Goal: Transaction & Acquisition: Purchase product/service

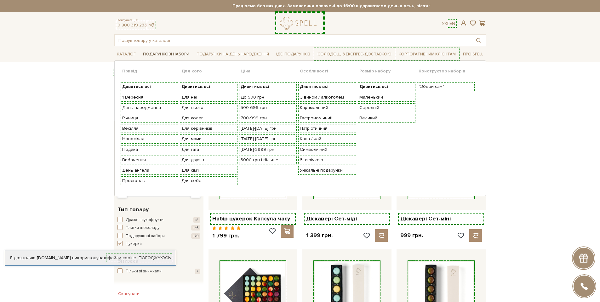
click at [150, 55] on span "Подарункові набори" at bounding box center [165, 54] width 51 height 10
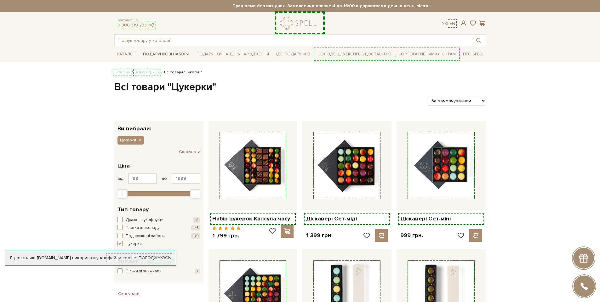
click at [178, 54] on span "Подарункові набори" at bounding box center [165, 54] width 51 height 10
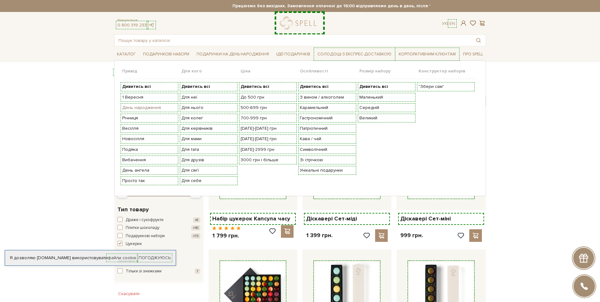
click at [138, 107] on link "День народження" at bounding box center [149, 108] width 54 height 6
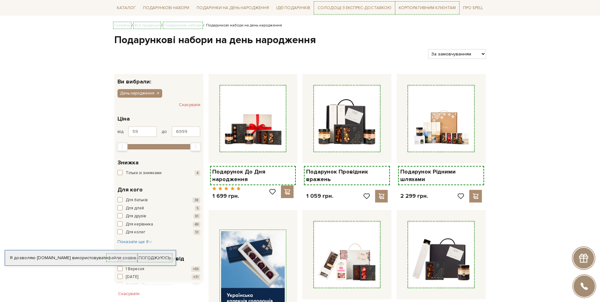
scroll to position [113, 0]
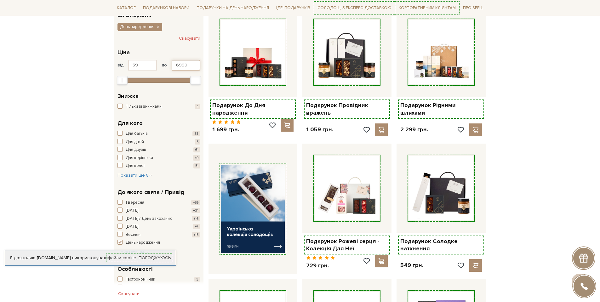
click at [180, 66] on input "6999" at bounding box center [186, 65] width 29 height 11
type input "700"
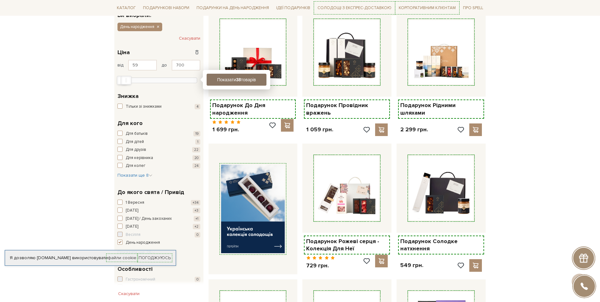
click at [221, 77] on button "Показати 38 товарів" at bounding box center [237, 80] width 60 height 12
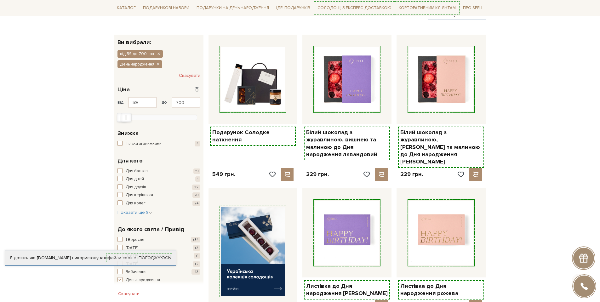
scroll to position [113, 0]
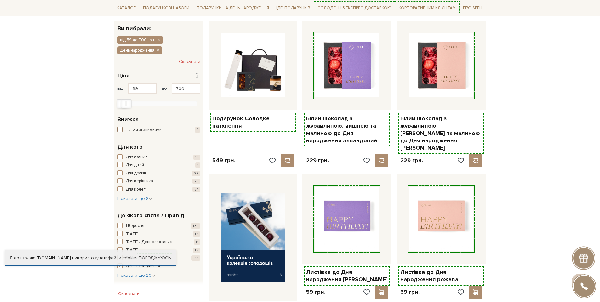
click at [119, 130] on span "button" at bounding box center [119, 129] width 5 height 5
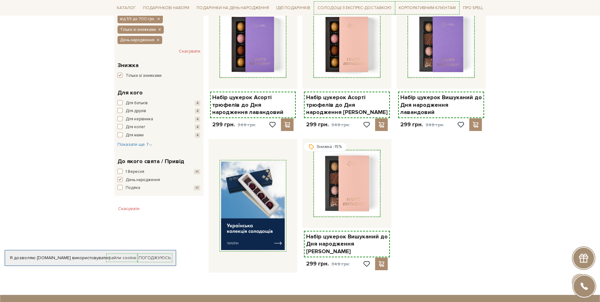
scroll to position [57, 0]
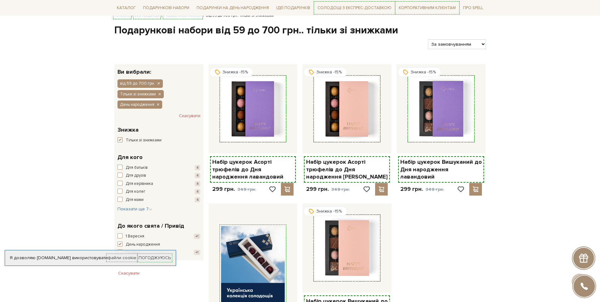
click at [120, 142] on span "button" at bounding box center [119, 139] width 5 height 5
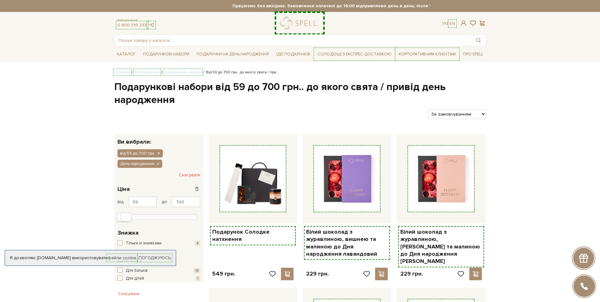
select select "[URL][DOMAIN_NAME]"
click at [428, 109] on select "За замовчуванням За Ціною (зростання) За Ціною (зменшення) Новинки За популярні…" at bounding box center [457, 114] width 58 height 10
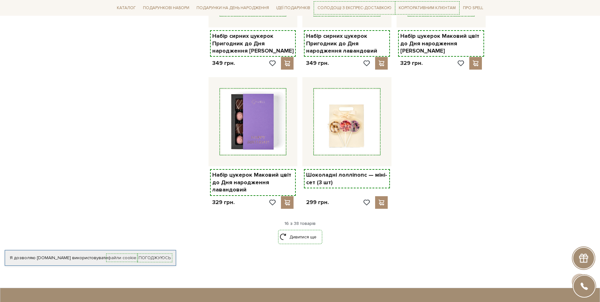
scroll to position [850, 0]
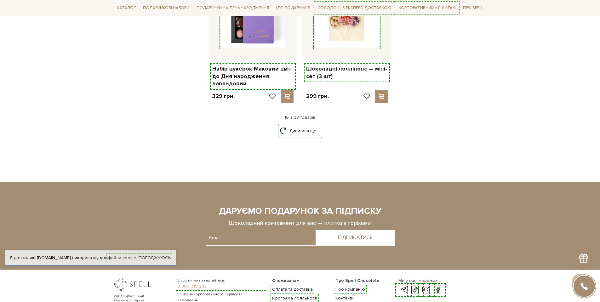
drag, startPoint x: 305, startPoint y: 123, endPoint x: 203, endPoint y: 144, distance: 103.2
click at [305, 125] on link "Дивитися ще" at bounding box center [300, 130] width 41 height 11
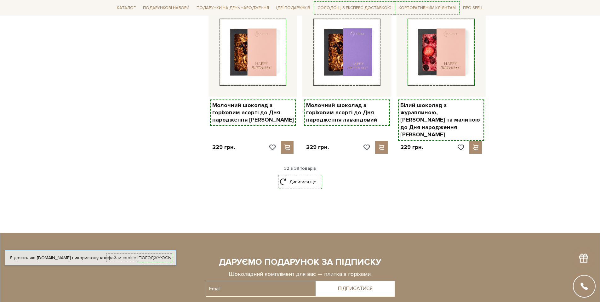
scroll to position [1587, 0]
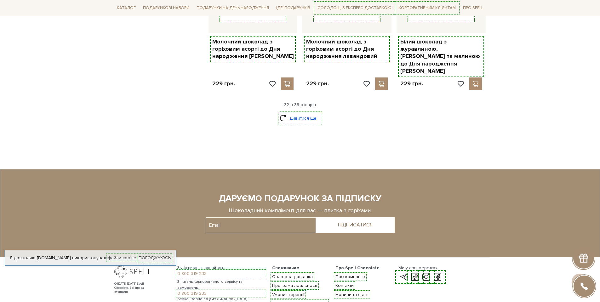
click at [315, 113] on link "Дивитися ще" at bounding box center [300, 118] width 41 height 11
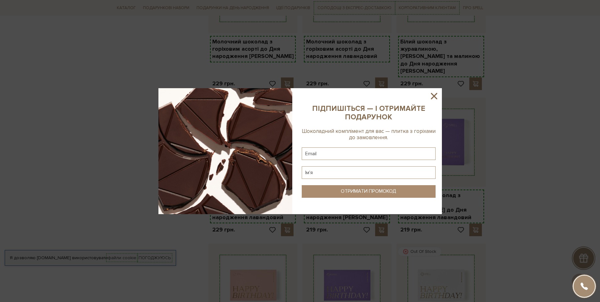
click at [435, 96] on icon at bounding box center [434, 96] width 11 height 11
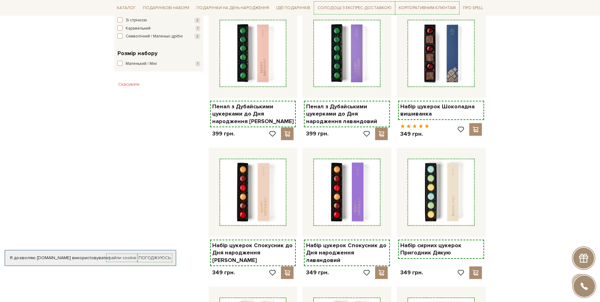
scroll to position [113, 0]
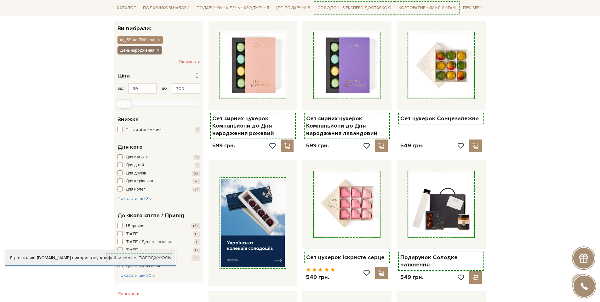
click at [156, 52] on icon "button" at bounding box center [158, 51] width 4 height 6
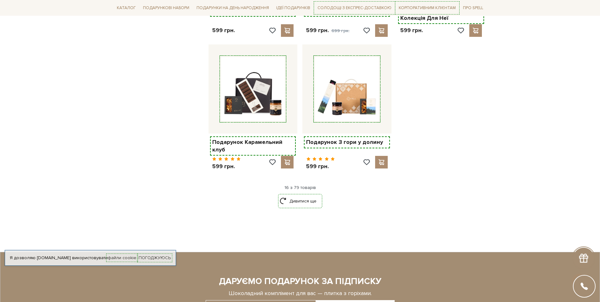
scroll to position [794, 0]
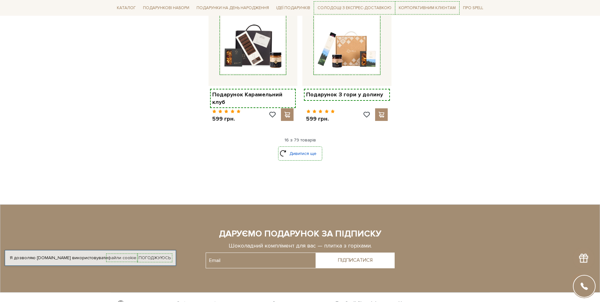
click at [288, 148] on link "Дивитися ще" at bounding box center [300, 153] width 41 height 11
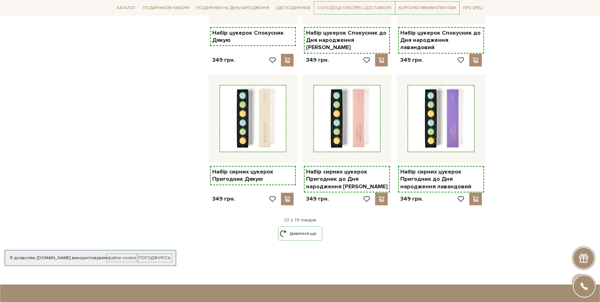
scroll to position [1474, 0]
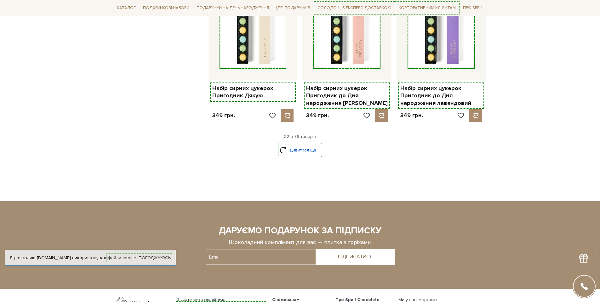
click at [310, 145] on link "Дивитися ще" at bounding box center [300, 150] width 41 height 11
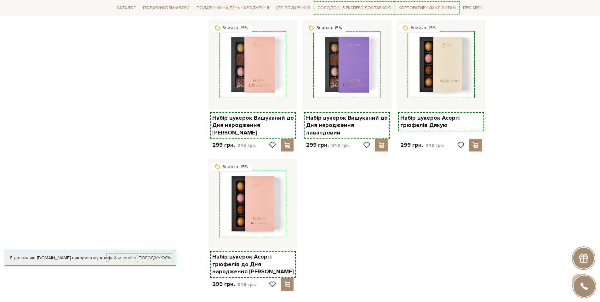
scroll to position [2268, 0]
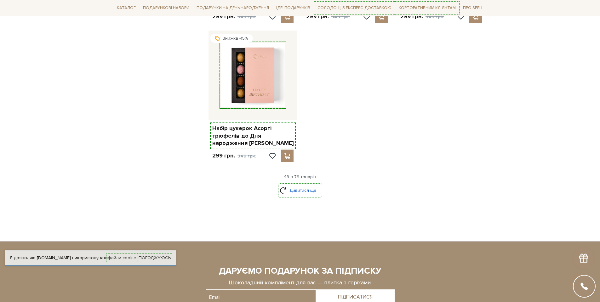
click at [310, 185] on link "Дивитися ще" at bounding box center [300, 190] width 41 height 11
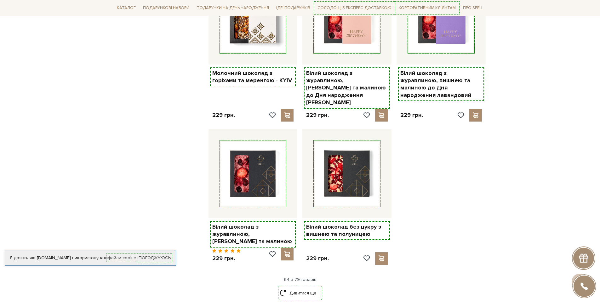
scroll to position [2891, 0]
click at [289, 287] on link "Дивитися ще" at bounding box center [300, 292] width 41 height 11
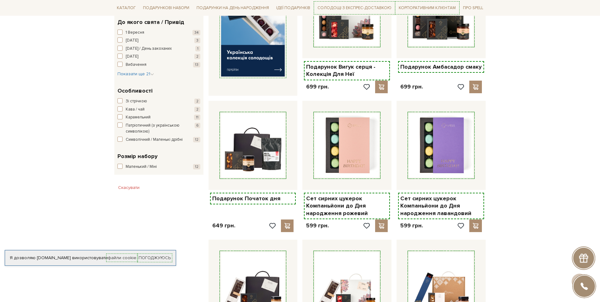
scroll to position [510, 0]
